Goal: Transaction & Acquisition: Purchase product/service

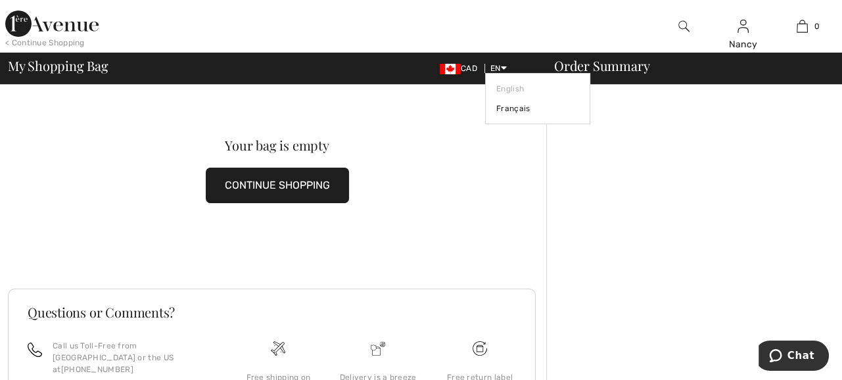
click at [507, 88] on link "English" at bounding box center [537, 89] width 83 height 20
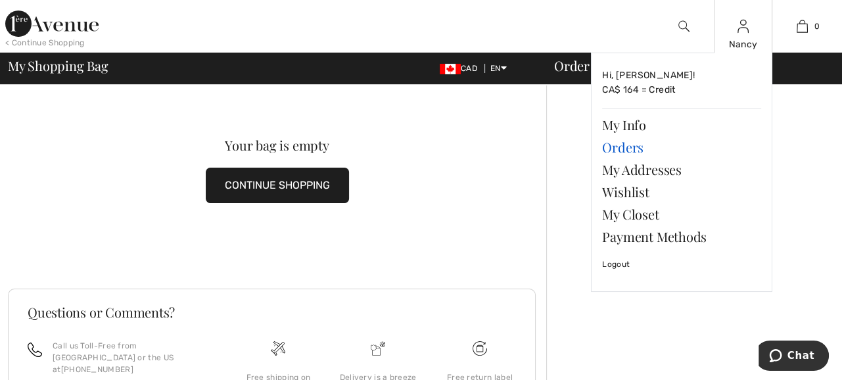
click at [629, 146] on link "Orders" at bounding box center [681, 147] width 159 height 22
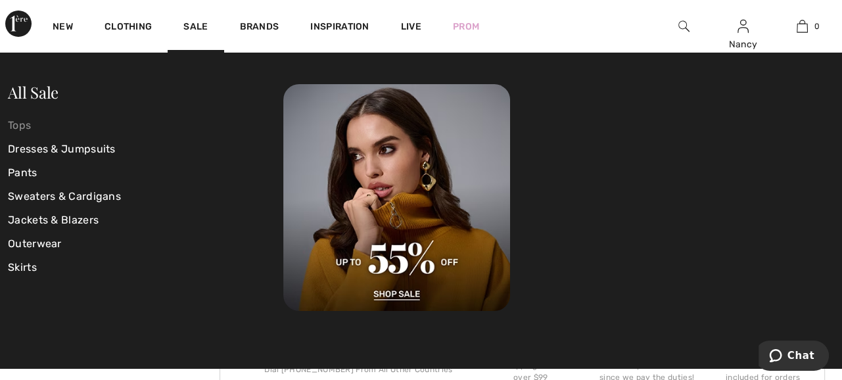
click at [28, 126] on link "Tops" at bounding box center [145, 126] width 275 height 24
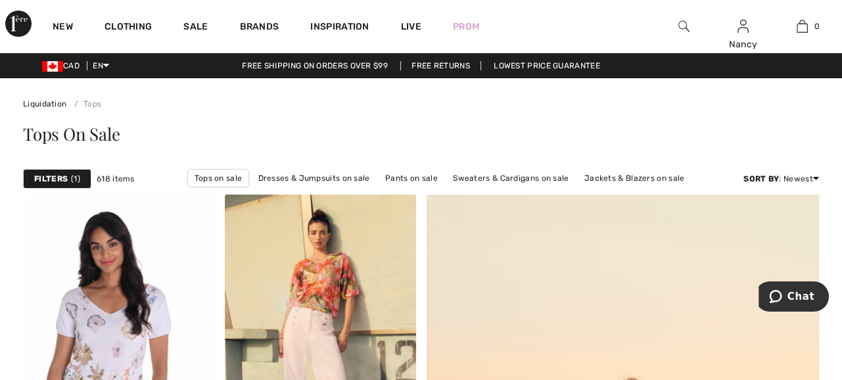
click at [73, 178] on span "1" at bounding box center [75, 179] width 9 height 12
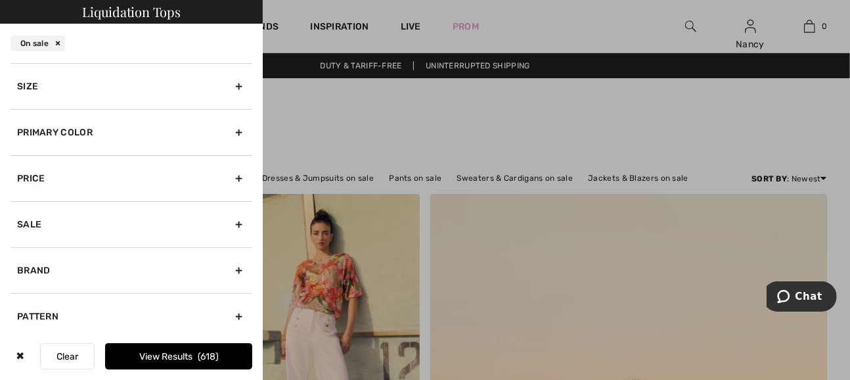
click at [229, 83] on div "Size" at bounding box center [132, 86] width 242 height 46
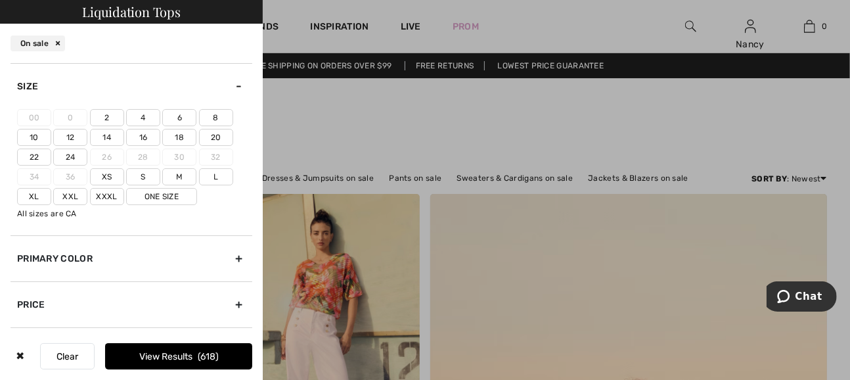
click at [110, 196] on label "Xxxl" at bounding box center [107, 196] width 34 height 17
click at [0, 0] on input"] "Xxxl" at bounding box center [0, 0] width 0 height 0
click at [170, 355] on button "View Results 1" at bounding box center [178, 356] width 147 height 26
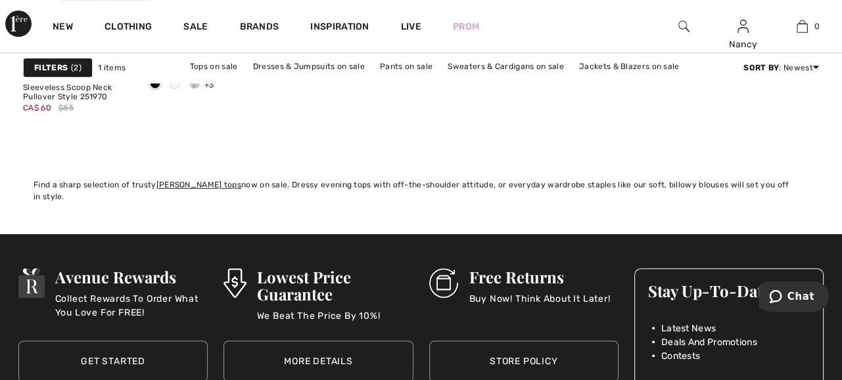
scroll to position [179, 0]
